Goal: Transaction & Acquisition: Purchase product/service

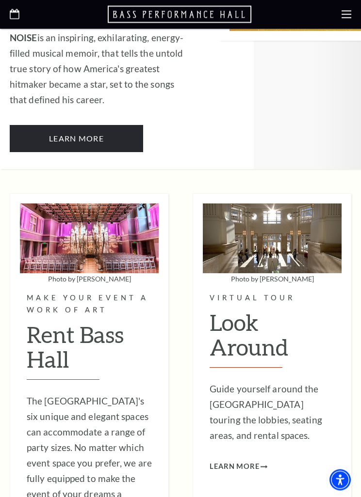
scroll to position [2508, 0]
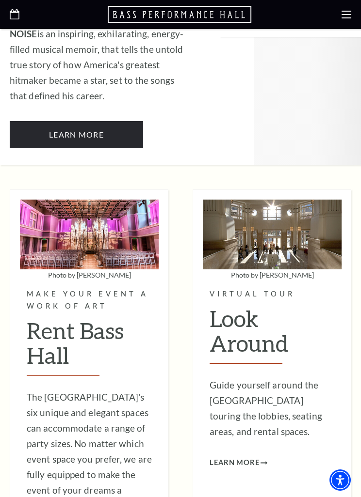
click at [349, 16] on icon at bounding box center [346, 15] width 10 height 10
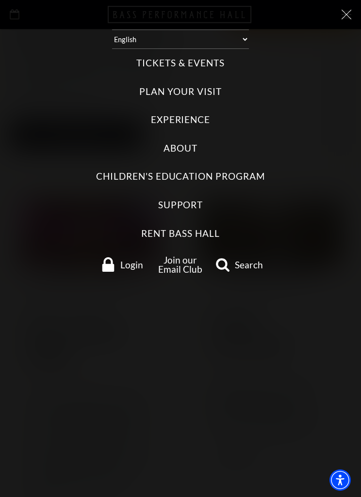
click at [209, 61] on label "Tickets & Events" at bounding box center [180, 63] width 88 height 13
click at [0, 0] on Events "Tickets & Events" at bounding box center [0, 0] width 0 height 0
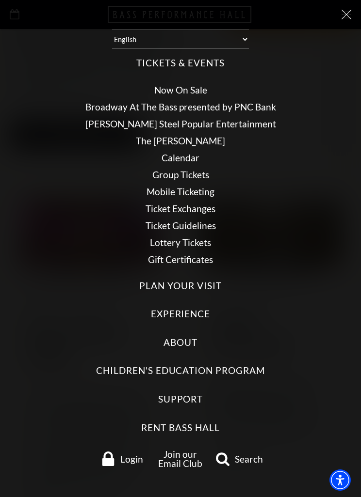
click at [185, 155] on link "Calendar" at bounding box center [180, 157] width 38 height 11
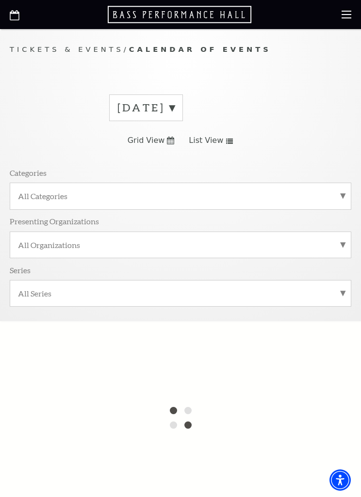
click at [174, 110] on label "September 2025" at bounding box center [145, 107] width 57 height 15
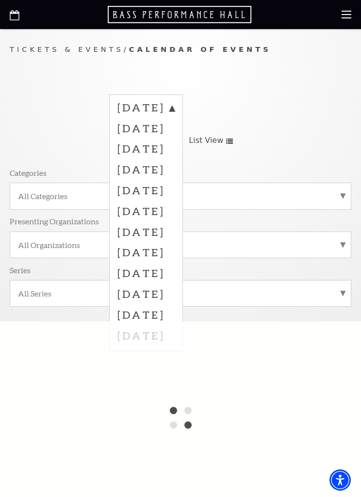
click at [174, 131] on label "October 2025" at bounding box center [145, 128] width 57 height 21
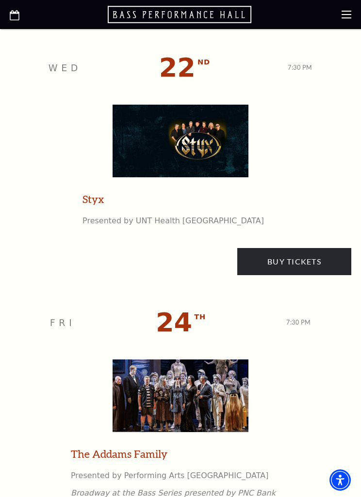
scroll to position [2185, 0]
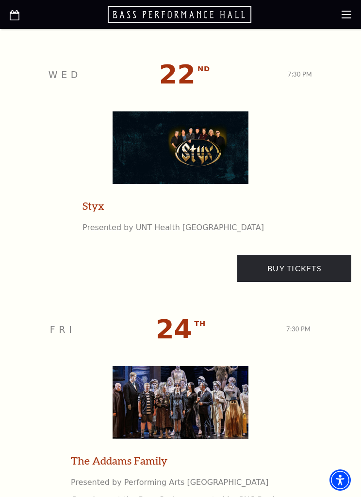
click at [185, 152] on img at bounding box center [180, 147] width 136 height 73
click at [201, 146] on img at bounding box center [180, 147] width 136 height 73
click at [209, 174] on img at bounding box center [180, 147] width 136 height 73
click at [188, 222] on p "Presented by UNT Health Fort Worth" at bounding box center [172, 227] width 181 height 11
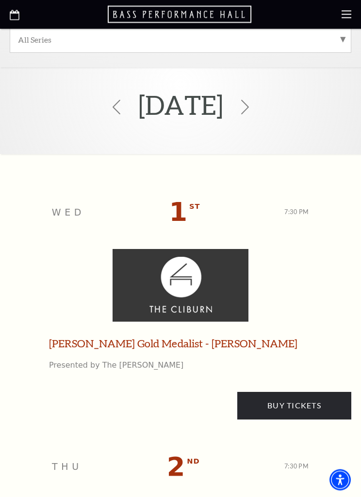
scroll to position [252, 0]
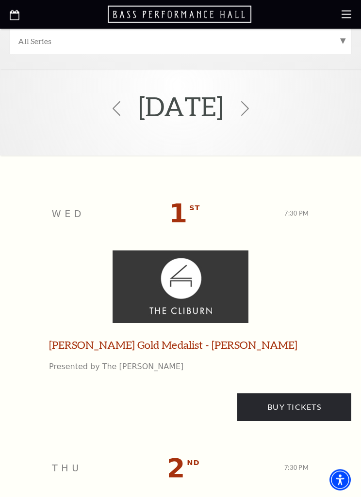
click at [345, 17] on icon at bounding box center [346, 15] width 10 height 10
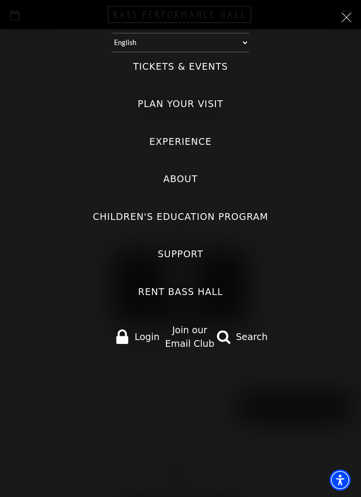
click at [202, 64] on label "Tickets & Events" at bounding box center [180, 66] width 95 height 13
click at [0, 0] on Events "Tickets & Events" at bounding box center [0, 0] width 0 height 0
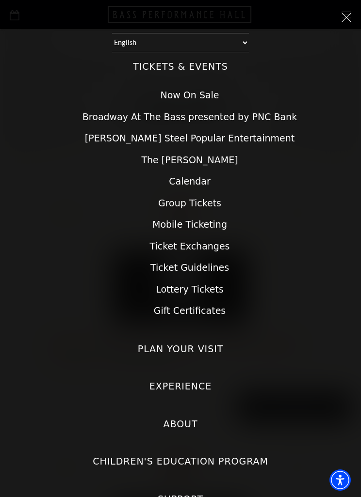
click at [191, 92] on link "Now On Sale" at bounding box center [189, 95] width 59 height 11
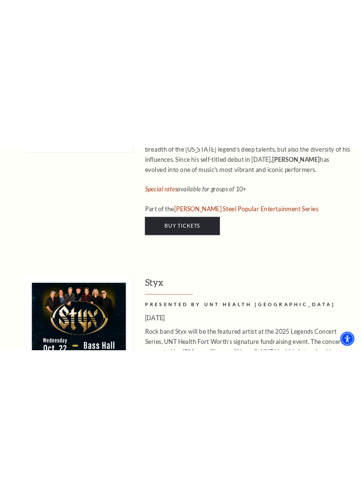
scroll to position [1860, 0]
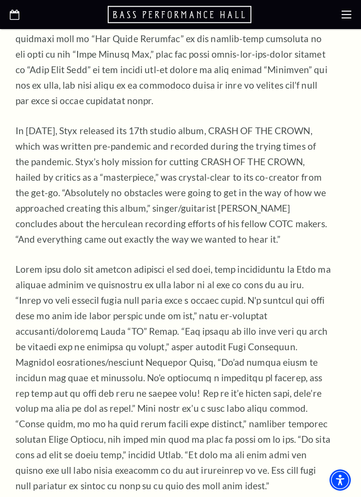
scroll to position [1123, 0]
